Goal: Task Accomplishment & Management: Complete application form

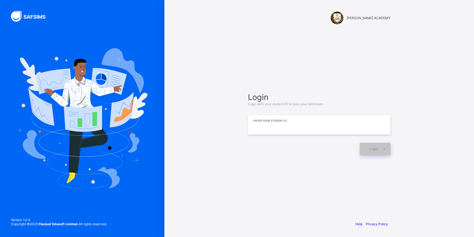
click at [325, 127] on input at bounding box center [319, 124] width 142 height 19
click at [281, 129] on input "****" at bounding box center [319, 124] width 142 height 19
type input "**********"
click at [373, 150] on span "Login" at bounding box center [373, 149] width 8 height 4
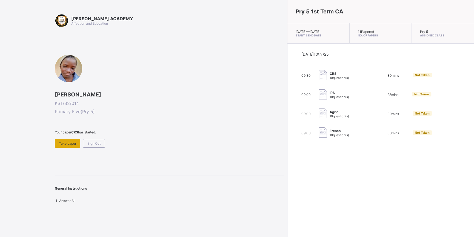
click at [65, 141] on span "Take paper" at bounding box center [67, 143] width 17 height 4
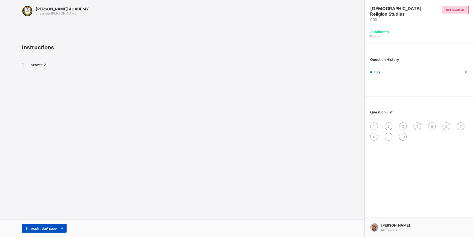
click at [25, 229] on div "I’m ready, start paper" at bounding box center [44, 228] width 45 height 9
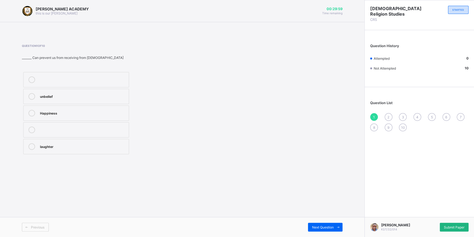
click at [462, 223] on div "Submit Paper" at bounding box center [454, 227] width 29 height 9
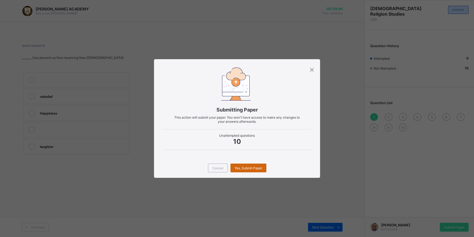
click at [252, 171] on div "Yes, Submit Paper" at bounding box center [248, 168] width 36 height 9
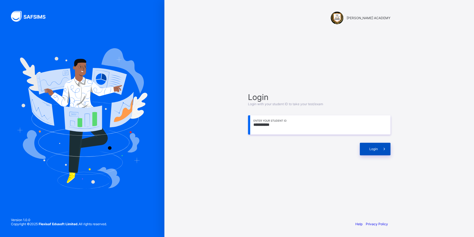
type input "**********"
click at [370, 147] on div "Login" at bounding box center [375, 149] width 31 height 13
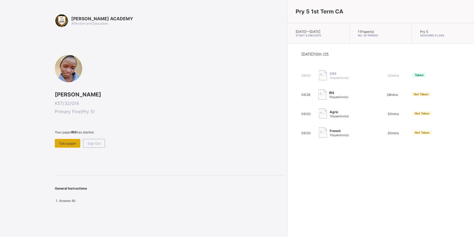
click at [68, 141] on span "Take paper" at bounding box center [67, 143] width 17 height 4
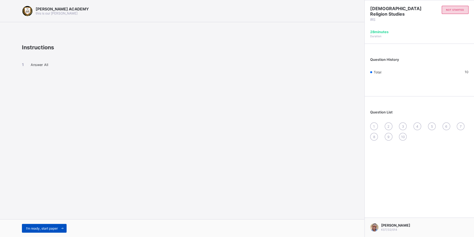
click at [42, 224] on div "I’m ready, start paper" at bounding box center [44, 228] width 45 height 9
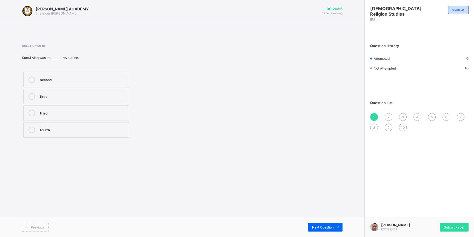
click at [31, 125] on label "fourth" at bounding box center [76, 129] width 106 height 15
click at [63, 94] on div "first" at bounding box center [83, 95] width 86 height 5
click at [325, 224] on div "Next Question" at bounding box center [325, 227] width 35 height 9
click at [93, 92] on label "wealth" at bounding box center [76, 96] width 106 height 15
click at [324, 223] on div "Next Question" at bounding box center [325, 227] width 35 height 9
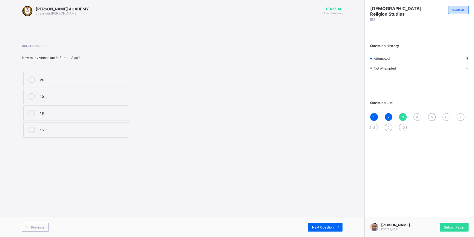
click at [87, 75] on label "20" at bounding box center [76, 79] width 106 height 15
click at [321, 224] on div "Next Question" at bounding box center [325, 227] width 35 height 9
click at [46, 110] on div "Allahu" at bounding box center [83, 112] width 86 height 5
click at [314, 224] on div "Next Question" at bounding box center [325, 227] width 35 height 9
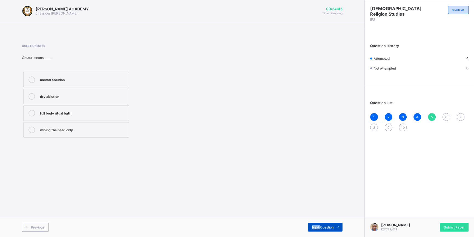
click at [314, 224] on div "Next Question" at bounding box center [325, 227] width 35 height 9
click at [431, 115] on span "5" at bounding box center [432, 117] width 2 height 4
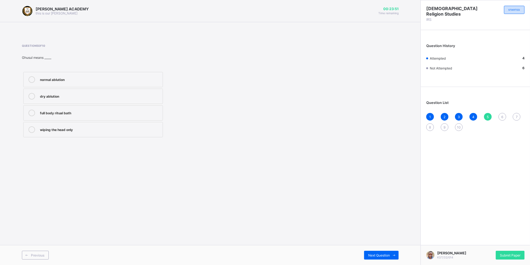
click at [34, 82] on div at bounding box center [31, 79] width 11 height 7
click at [144, 98] on div "dry ablution" at bounding box center [100, 95] width 120 height 5
click at [28, 74] on label "normal ablution" at bounding box center [93, 79] width 140 height 15
click at [385, 237] on span "Next Question" at bounding box center [380, 256] width 22 height 4
click at [34, 115] on icon at bounding box center [31, 113] width 7 height 7
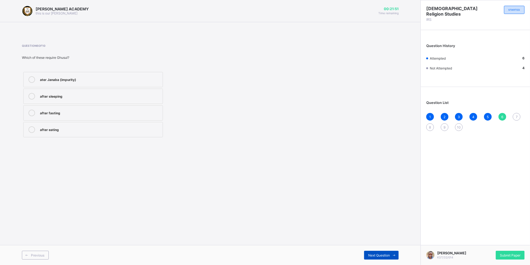
click at [378, 237] on div "Next Question" at bounding box center [381, 255] width 35 height 9
drag, startPoint x: 378, startPoint y: 253, endPoint x: 348, endPoint y: 212, distance: 50.4
click at [364, 237] on div "Next Question" at bounding box center [381, 255] width 35 height 9
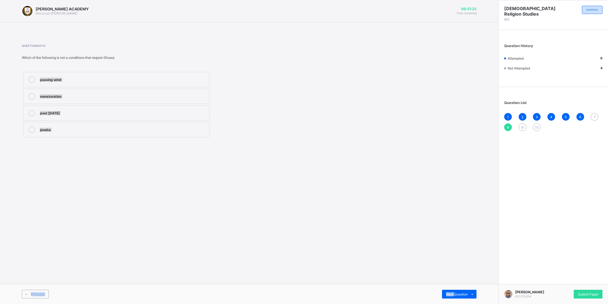
click at [174, 104] on label "mensturation" at bounding box center [116, 96] width 186 height 15
click at [464, 237] on div "Next Question" at bounding box center [459, 294] width 35 height 9
click at [140, 130] on div "Akhira" at bounding box center [123, 129] width 167 height 5
click at [460, 237] on div "Next Question" at bounding box center [459, 294] width 35 height 9
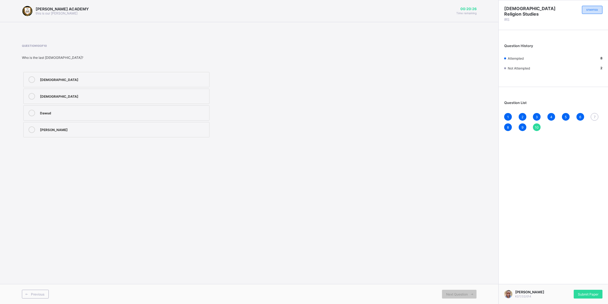
click at [474, 113] on div "Question List 1 2 3 4 5 6 7 8 9 10" at bounding box center [553, 113] width 109 height 47
click at [474, 115] on div "7" at bounding box center [595, 117] width 8 height 8
click at [99, 81] on div "wiping the socks" at bounding box center [123, 78] width 167 height 5
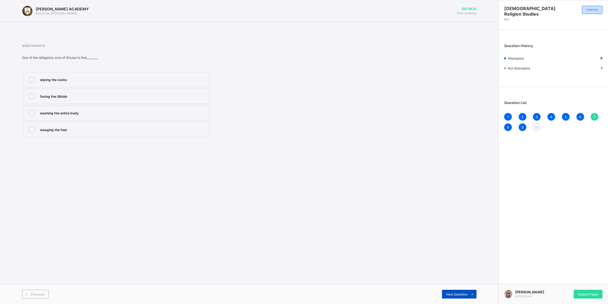
click at [449, 237] on span "Next Question" at bounding box center [457, 295] width 22 height 4
click at [474, 126] on div "10" at bounding box center [537, 128] width 8 height 8
click at [68, 93] on label "Muhammad" at bounding box center [116, 96] width 186 height 15
click at [474, 237] on div "Submit Paper" at bounding box center [588, 294] width 29 height 9
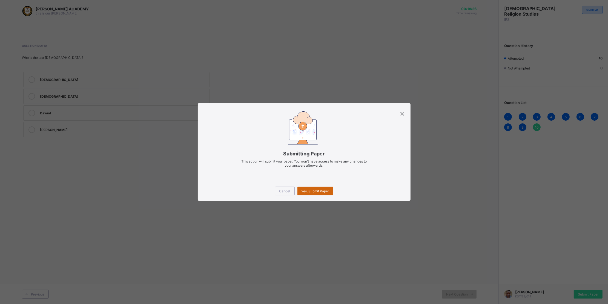
click at [317, 188] on div "Yes, Submit Paper" at bounding box center [316, 191] width 36 height 9
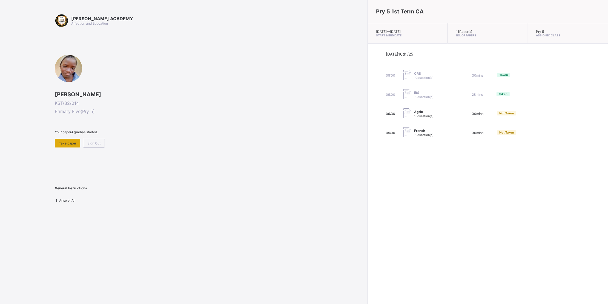
click at [64, 139] on div "Take paper" at bounding box center [67, 143] width 25 height 9
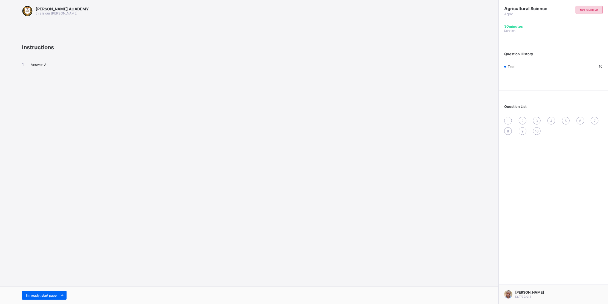
click at [39, 237] on div "I’m ready, start paper" at bounding box center [249, 296] width 499 height 18
click at [37, 237] on div "I’m ready, start paper" at bounding box center [44, 295] width 45 height 9
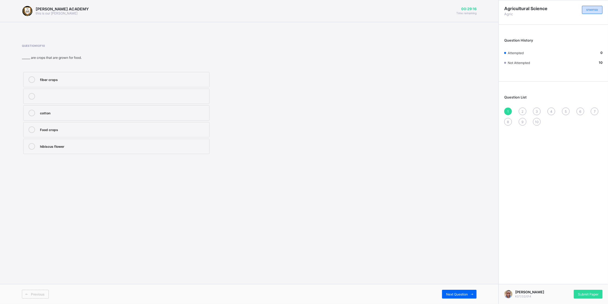
click at [30, 128] on div at bounding box center [31, 130] width 11 height 7
click at [452, 237] on div "Next Question" at bounding box center [459, 294] width 35 height 9
click at [116, 76] on label "two" at bounding box center [116, 79] width 186 height 15
click at [453, 237] on div "Next Question" at bounding box center [459, 294] width 35 height 9
click at [87, 96] on div "top soil" at bounding box center [123, 95] width 167 height 5
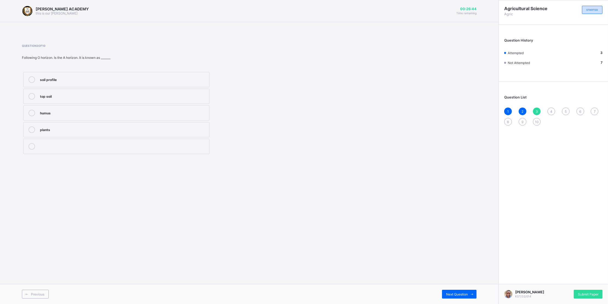
click at [474, 110] on div "4" at bounding box center [552, 112] width 8 height 8
click at [87, 78] on div "chemical weathering" at bounding box center [123, 78] width 167 height 5
click at [450, 237] on span "Next Question" at bounding box center [457, 295] width 22 height 4
click at [118, 145] on div "Erosion" at bounding box center [123, 145] width 167 height 5
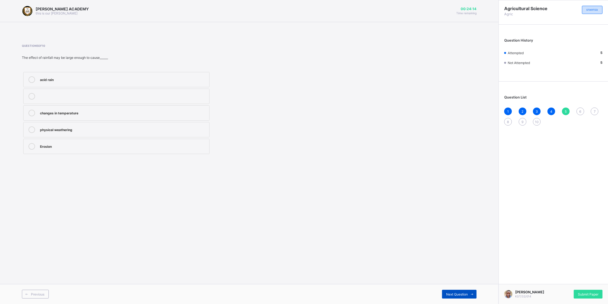
click at [462, 237] on div "Next Question" at bounding box center [459, 294] width 35 height 9
click at [30, 109] on label "chemical weathering" at bounding box center [116, 112] width 186 height 15
click at [474, 108] on div "Question List 1 2 3 4 5 6 7 8 9 10" at bounding box center [553, 107] width 109 height 47
click at [459, 237] on div "Next Question" at bounding box center [459, 294] width 35 height 9
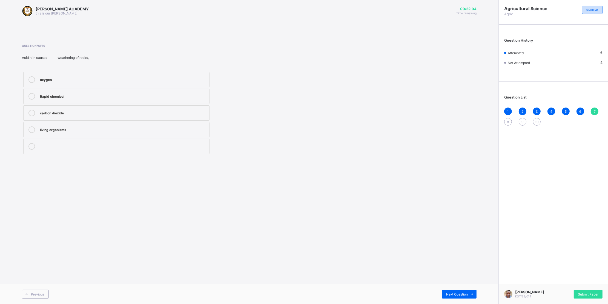
click at [32, 108] on label "carbon dioxide" at bounding box center [116, 112] width 186 height 15
click at [459, 237] on div "Next Question" at bounding box center [459, 294] width 35 height 9
click at [56, 94] on div "Soil profile" at bounding box center [123, 95] width 167 height 5
click at [457, 237] on span "Next Question" at bounding box center [457, 295] width 22 height 4
click at [30, 108] on label "plants and animals" at bounding box center [116, 112] width 186 height 15
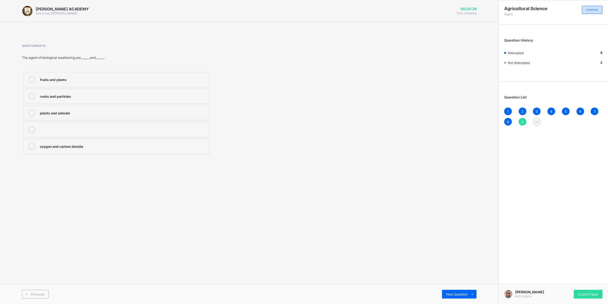
click at [30, 108] on label "plants and animals" at bounding box center [116, 112] width 186 height 15
click at [451, 237] on span "Next Question" at bounding box center [457, 295] width 22 height 4
click at [28, 111] on div at bounding box center [31, 113] width 11 height 7
click at [474, 237] on div "Submit Paper" at bounding box center [588, 294] width 29 height 9
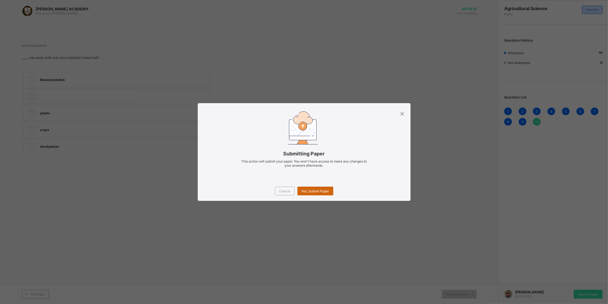
click at [319, 187] on div "Yes, Submit Paper" at bounding box center [316, 191] width 36 height 9
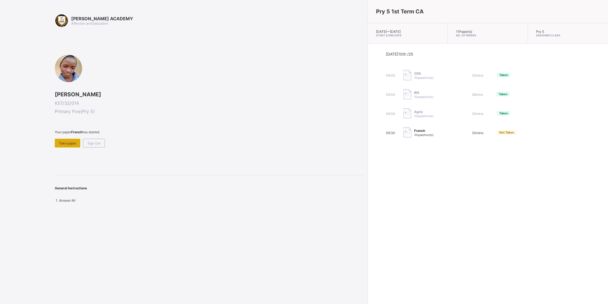
click at [62, 141] on span "Take paper" at bounding box center [67, 143] width 17 height 4
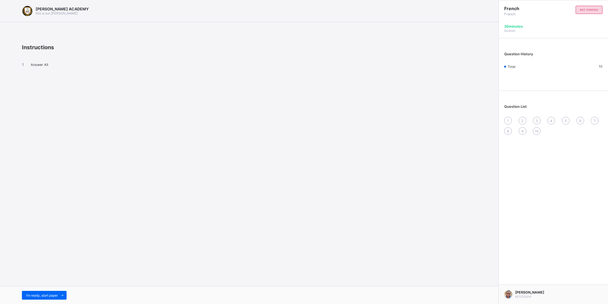
click at [24, 237] on div "I’m ready, start paper" at bounding box center [249, 296] width 499 height 18
click at [29, 237] on span "I’m ready, start paper" at bounding box center [42, 296] width 32 height 4
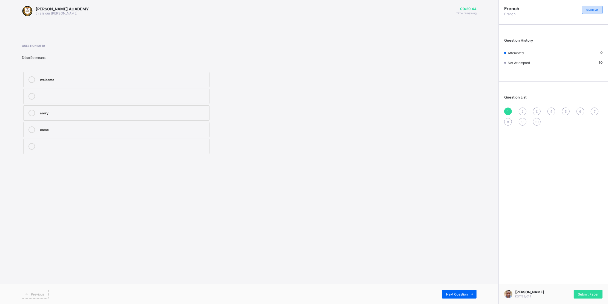
click at [30, 75] on label "welcome" at bounding box center [116, 79] width 186 height 15
click at [474, 111] on div "2" at bounding box center [523, 112] width 8 height 8
click at [29, 78] on div at bounding box center [31, 79] width 11 height 7
click at [449, 237] on div "Next Question" at bounding box center [459, 294] width 35 height 9
click at [35, 128] on div at bounding box center [31, 130] width 11 height 7
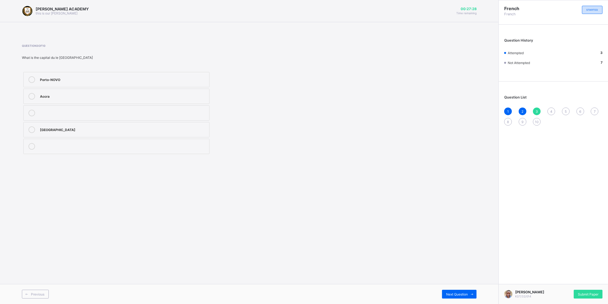
click at [474, 112] on span "4" at bounding box center [551, 112] width 2 height 4
click at [89, 109] on label "Jessica is eating" at bounding box center [116, 112] width 186 height 15
click at [465, 237] on div "Next Question" at bounding box center [459, 294] width 35 height 9
click at [196, 90] on label "a bag" at bounding box center [116, 96] width 186 height 15
click at [460, 237] on span "Next Question" at bounding box center [457, 295] width 22 height 4
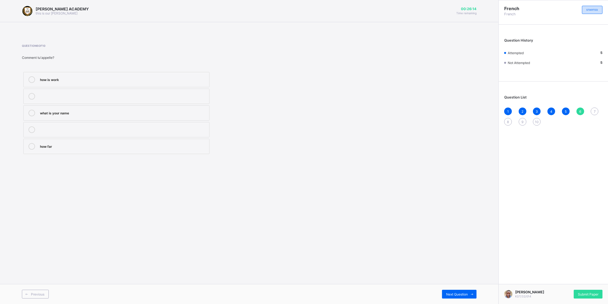
click at [130, 108] on label "what is your name" at bounding box center [116, 112] width 186 height 15
click at [452, 237] on div "Previous Next Question" at bounding box center [249, 294] width 499 height 20
click at [455, 237] on div "Next Question" at bounding box center [459, 294] width 35 height 9
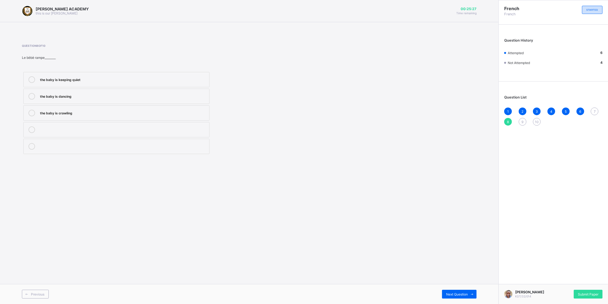
click at [45, 94] on div "the baby is dancing" at bounding box center [123, 95] width 167 height 5
click at [460, 237] on div "Next Question" at bounding box center [459, 294] width 35 height 9
click at [118, 77] on div "Serah is praying" at bounding box center [123, 78] width 167 height 5
click at [454, 237] on div "Next Question" at bounding box center [459, 294] width 35 height 9
click at [80, 143] on label "book" at bounding box center [116, 146] width 186 height 15
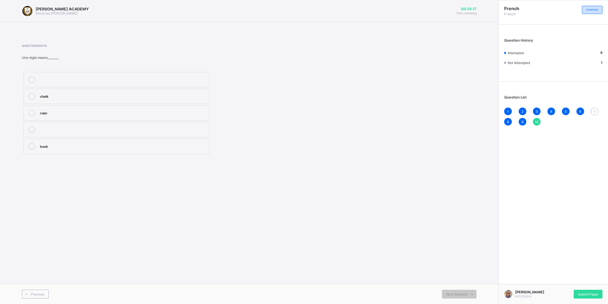
click at [474, 108] on div "1 2 3 4 5 6 7 8 9 10" at bounding box center [553, 117] width 98 height 18
click at [474, 112] on span "7" at bounding box center [595, 112] width 2 height 4
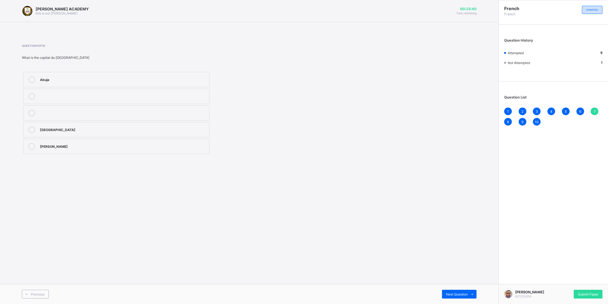
click at [56, 79] on div "Abuja" at bounding box center [123, 78] width 167 height 5
click at [456, 237] on div "Next Question" at bounding box center [459, 294] width 35 height 9
click at [474, 237] on div "Submit Paper" at bounding box center [588, 294] width 29 height 9
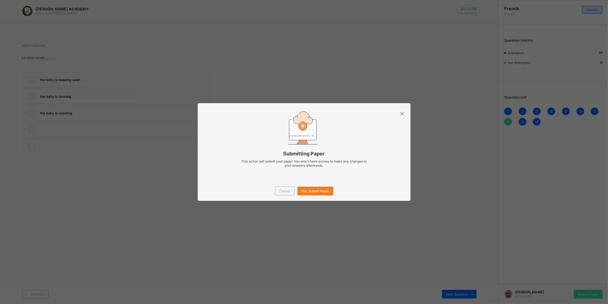
click at [317, 187] on div "Cancel Yes, Submit Paper" at bounding box center [304, 191] width 213 height 20
click at [315, 189] on div "Yes, Submit Paper" at bounding box center [316, 191] width 36 height 9
